Goal: Browse casually

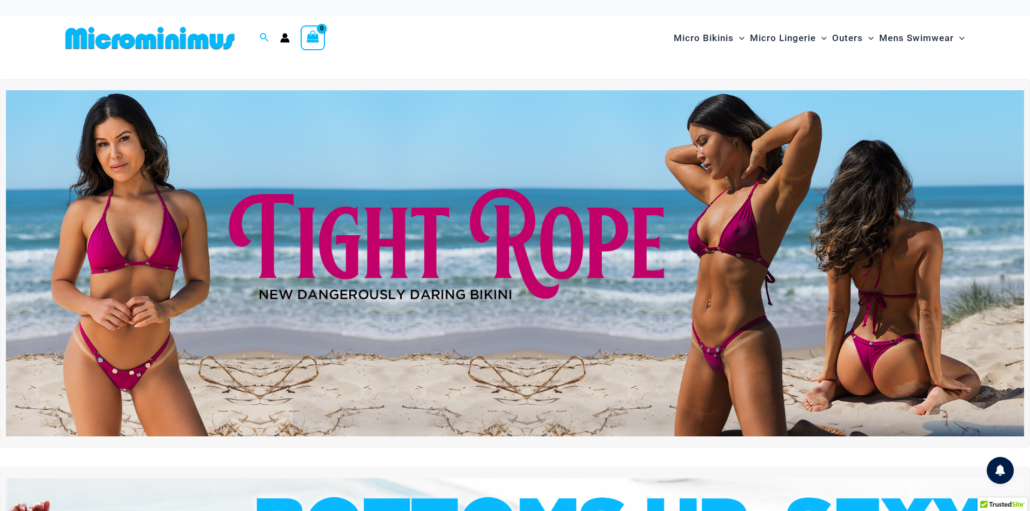
click at [187, 38] on img at bounding box center [150, 38] width 178 height 24
